Goal: Find specific page/section: Find specific page/section

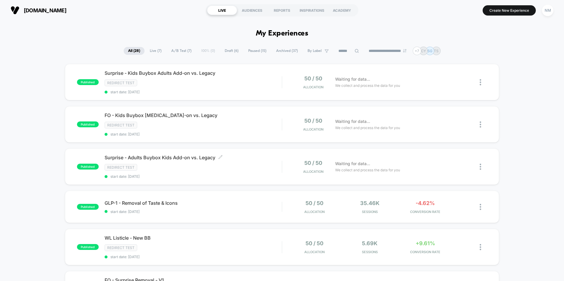
click at [257, 173] on div "Surprise - Adults Buybox Kids Add-on vs. Legacy Click to edit experience detail…" at bounding box center [192, 167] width 177 height 24
click at [158, 117] on span "FO - Kids Buybox [MEDICAL_DATA]-on vs. Legacy Click to edit experience details" at bounding box center [192, 115] width 177 height 6
click at [152, 75] on span "Surprise - Kids Buybox Adults Add-on vs. Legacy Click to edit experience details" at bounding box center [192, 73] width 177 height 6
click at [152, 117] on span "FO - Kids Buybox [MEDICAL_DATA]-on vs. Legacy Click to edit experience details" at bounding box center [192, 115] width 177 height 6
click at [147, 161] on div "Surprise - Adults Buybox Kids Add-on vs. Legacy Click to edit experience detail…" at bounding box center [192, 167] width 177 height 24
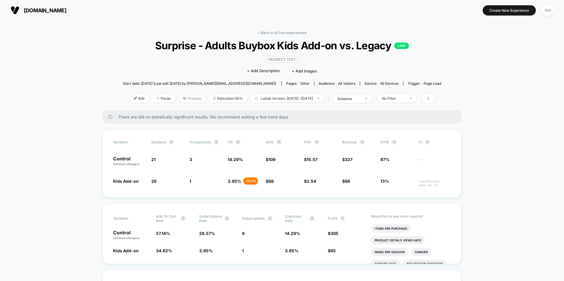
click at [180, 97] on span "Preview" at bounding box center [192, 99] width 28 height 8
